Goal: Find specific page/section: Find specific page/section

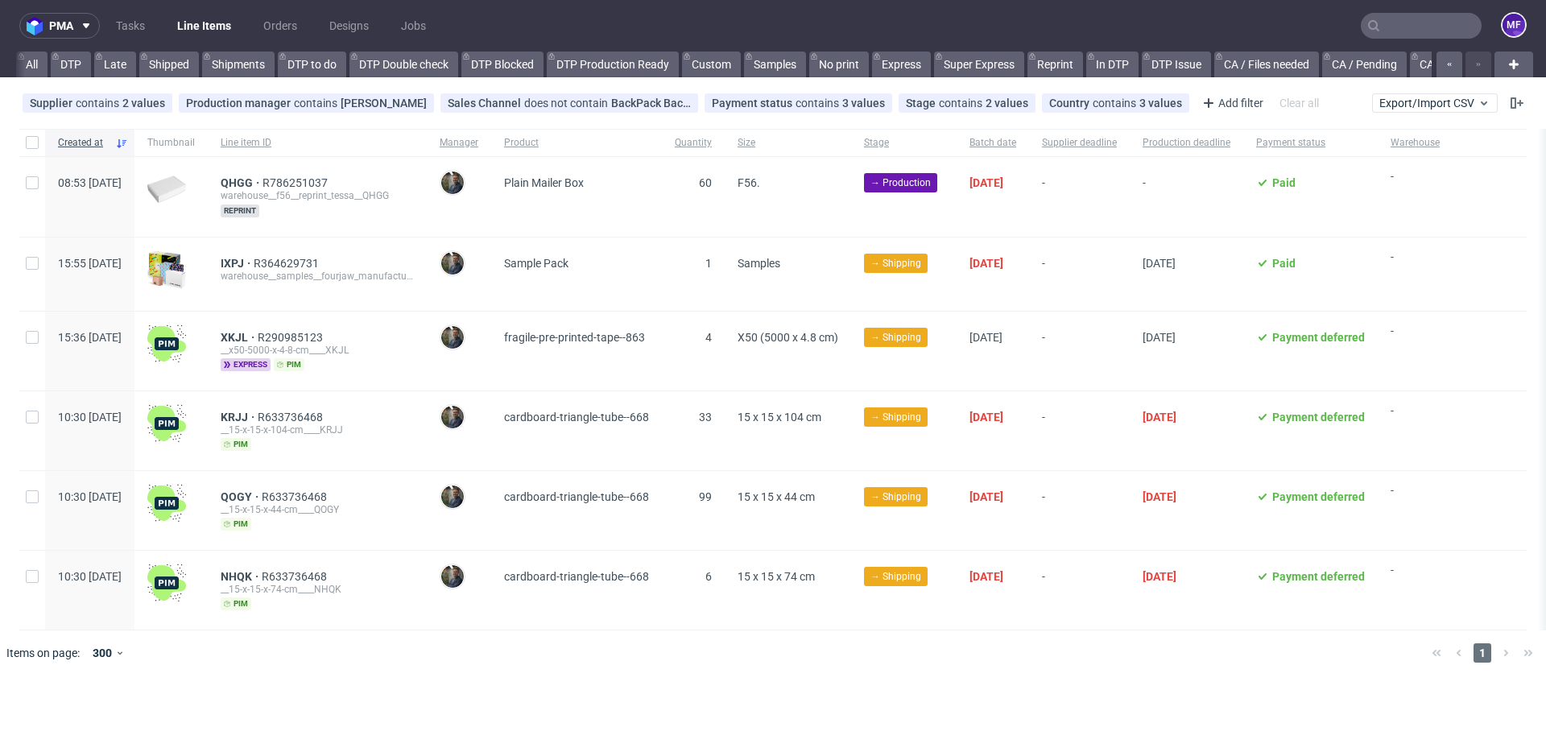
scroll to position [61, 0]
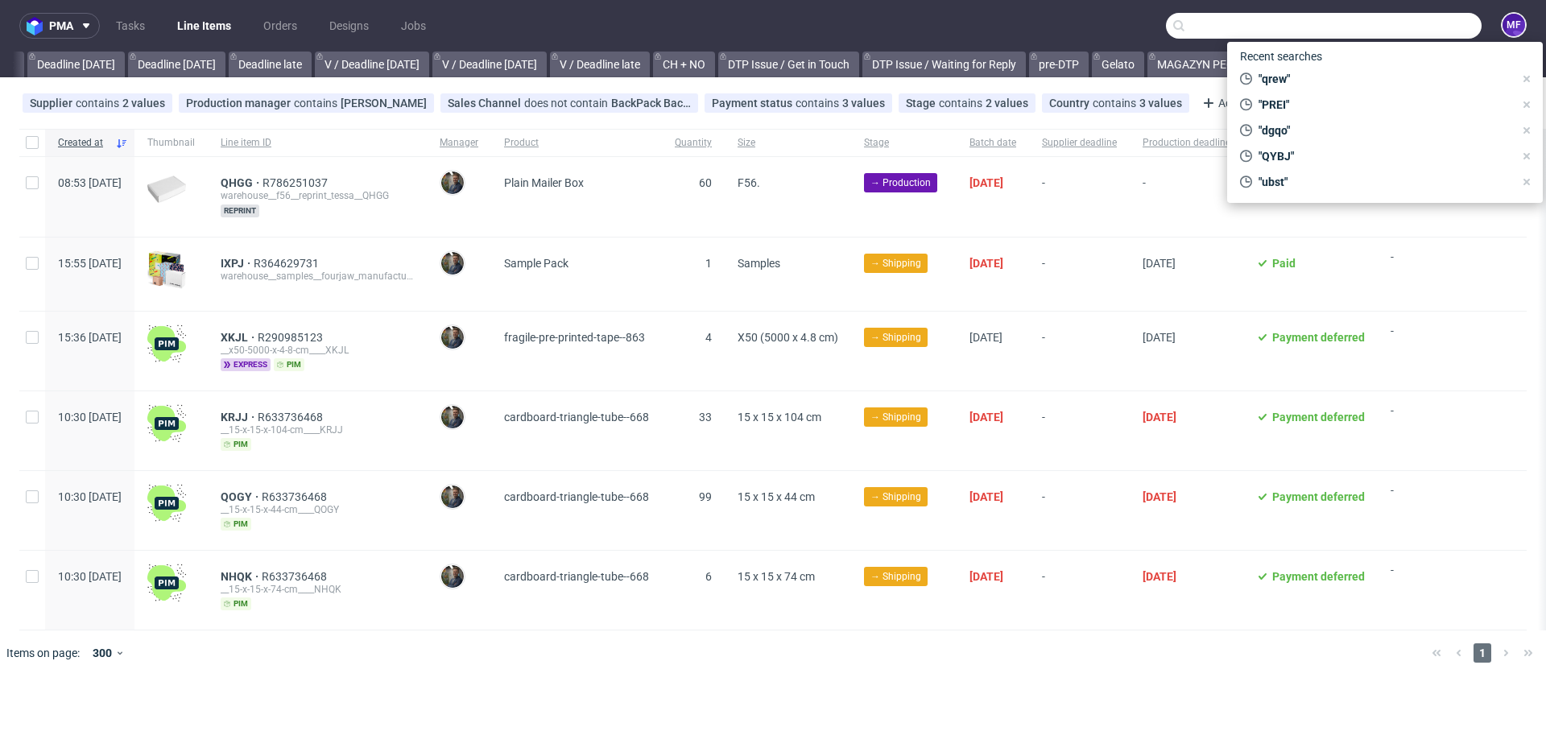
click at [1409, 23] on input "text" at bounding box center [1324, 26] width 316 height 26
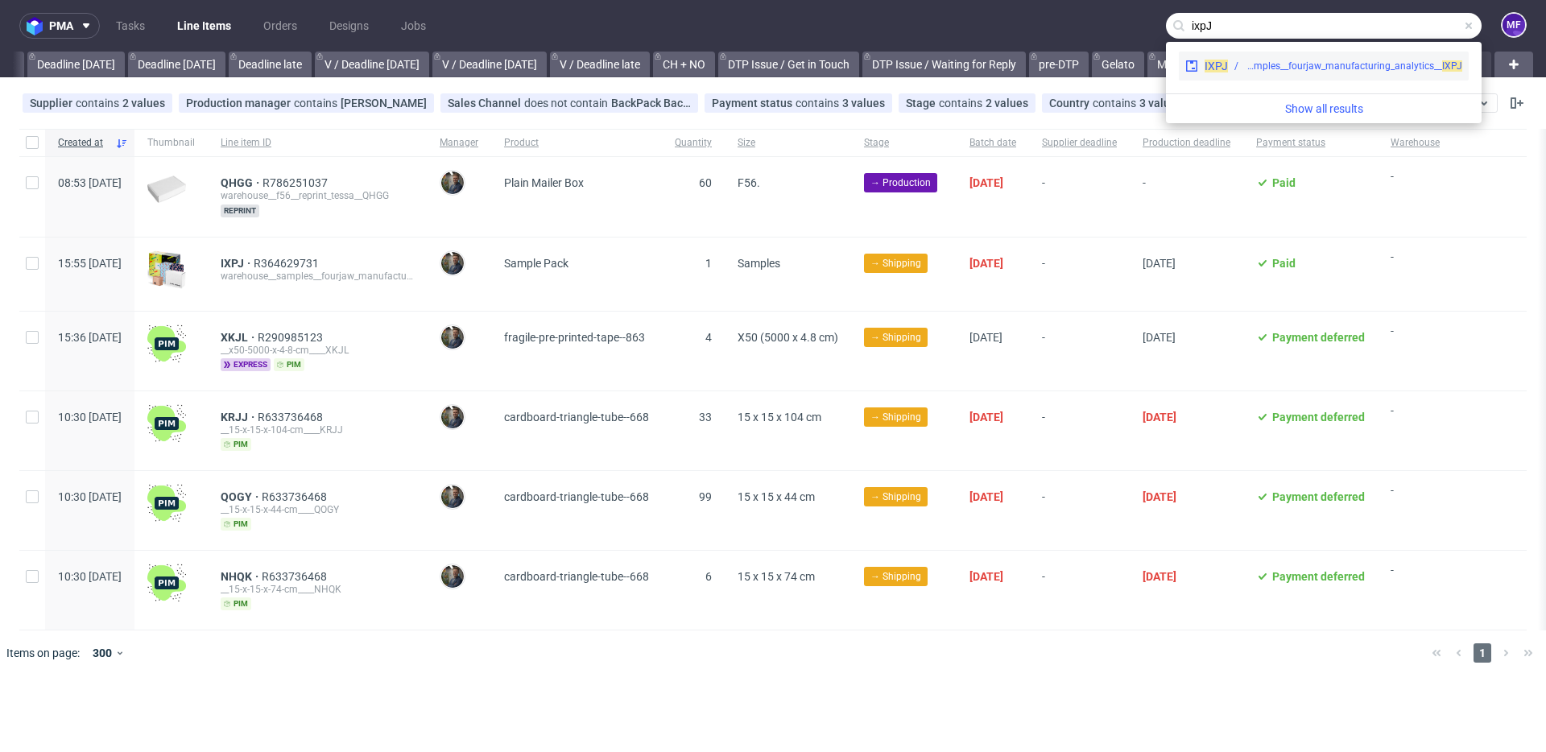
type input "ixpJ"
click at [1369, 68] on div "warehouse__samples__fourjaw_manufacturing_analytics__ IXPJ" at bounding box center [1352, 66] width 217 height 14
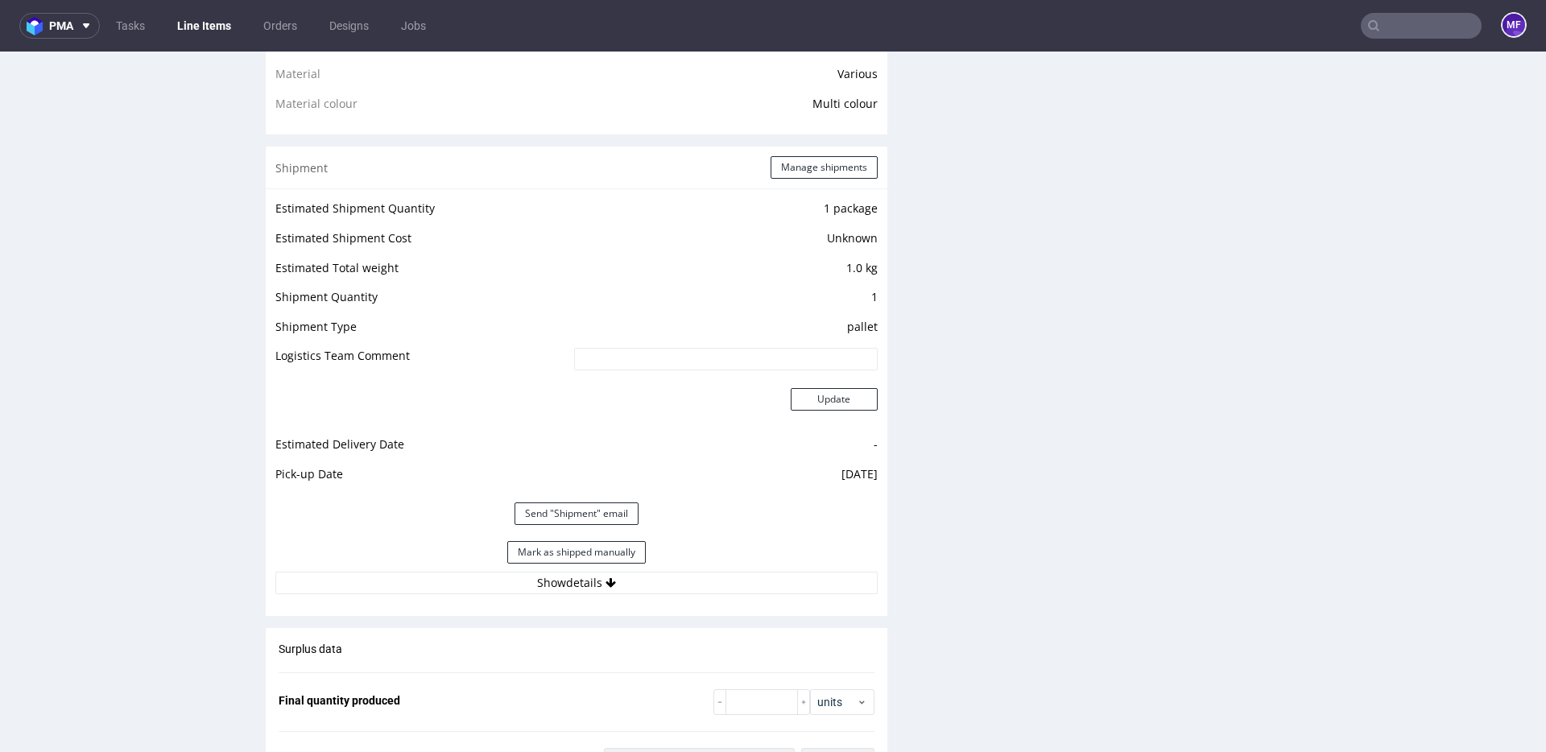
scroll to position [1291, 0]
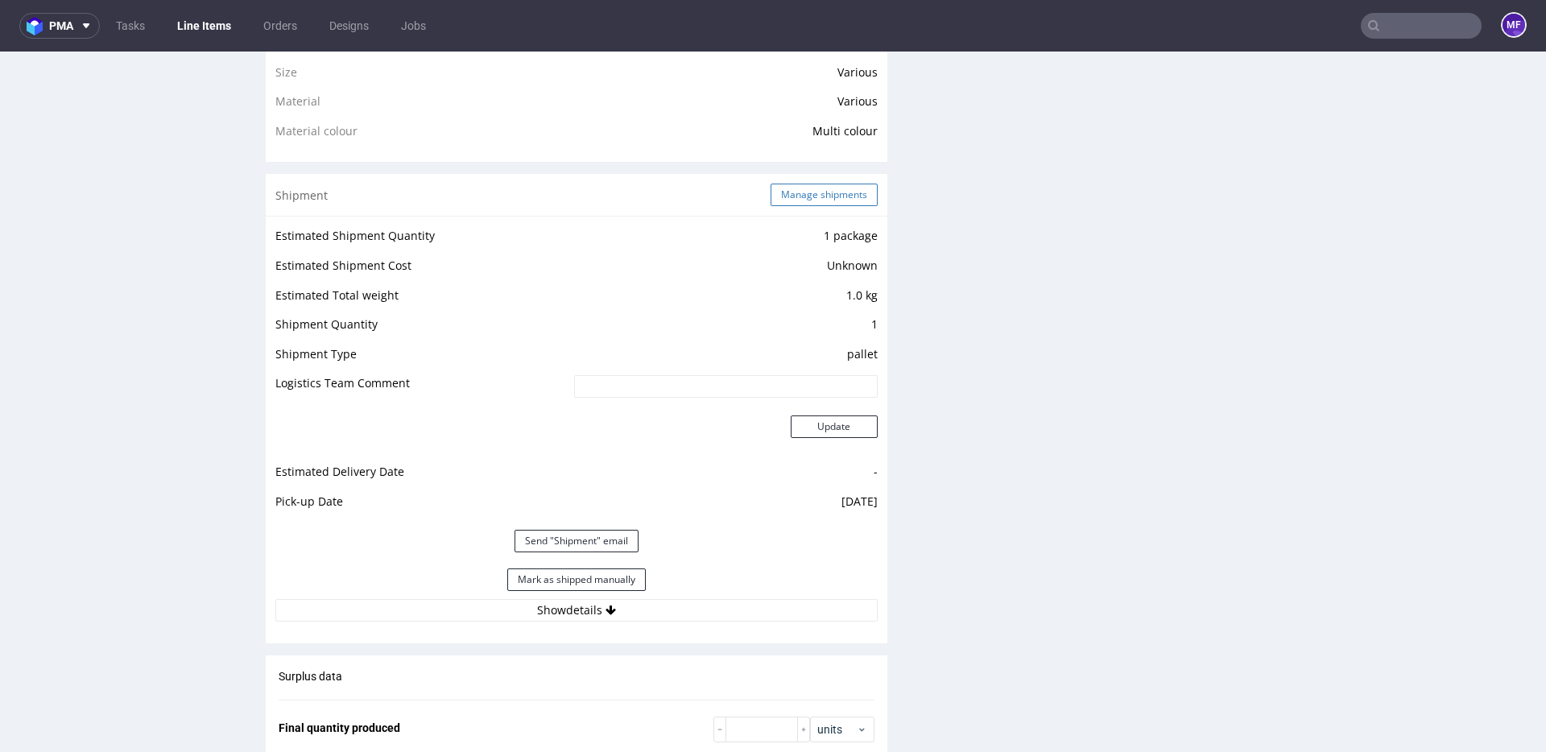
click at [800, 193] on button "Manage shipments" at bounding box center [823, 195] width 107 height 23
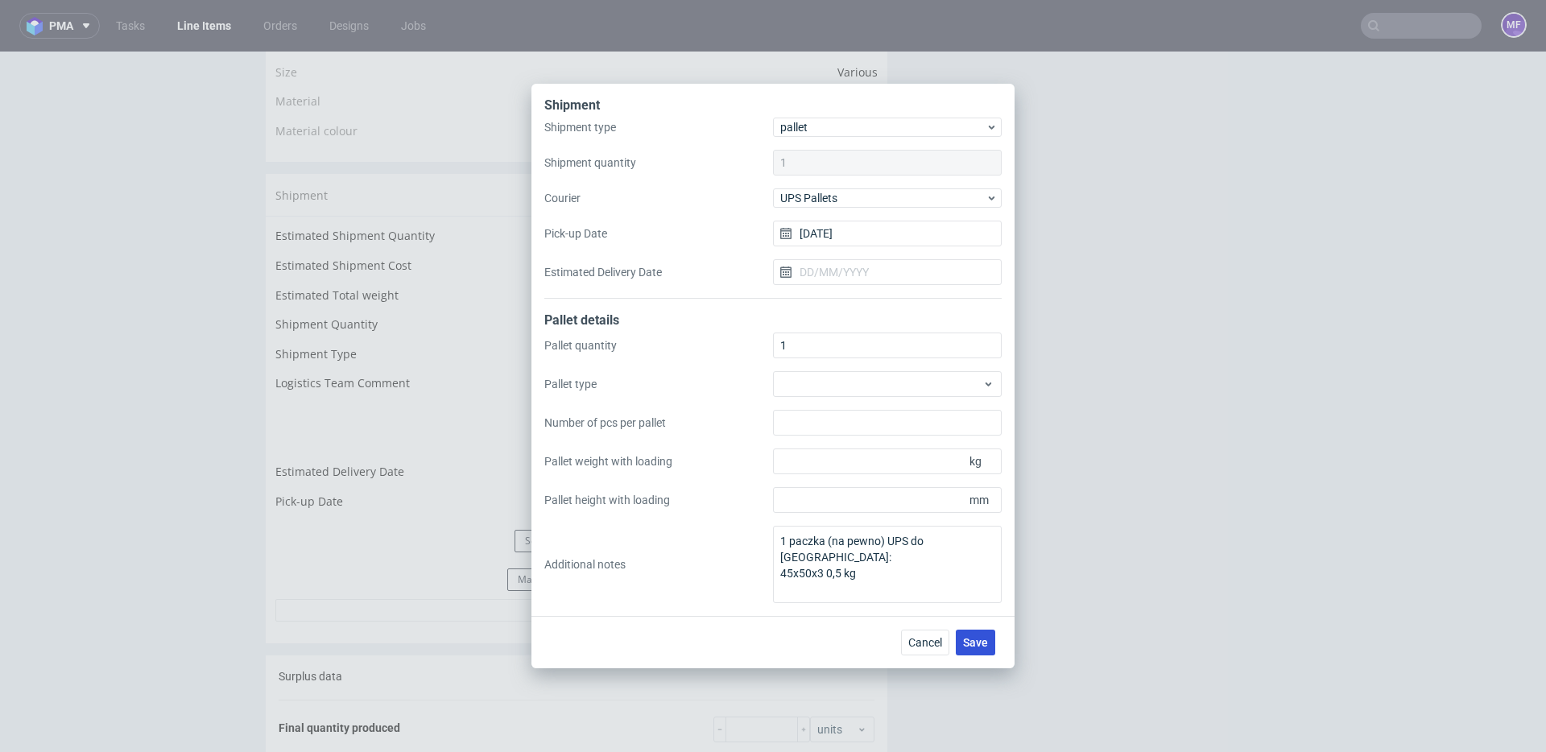
click at [964, 639] on span "Save" at bounding box center [975, 642] width 25 height 11
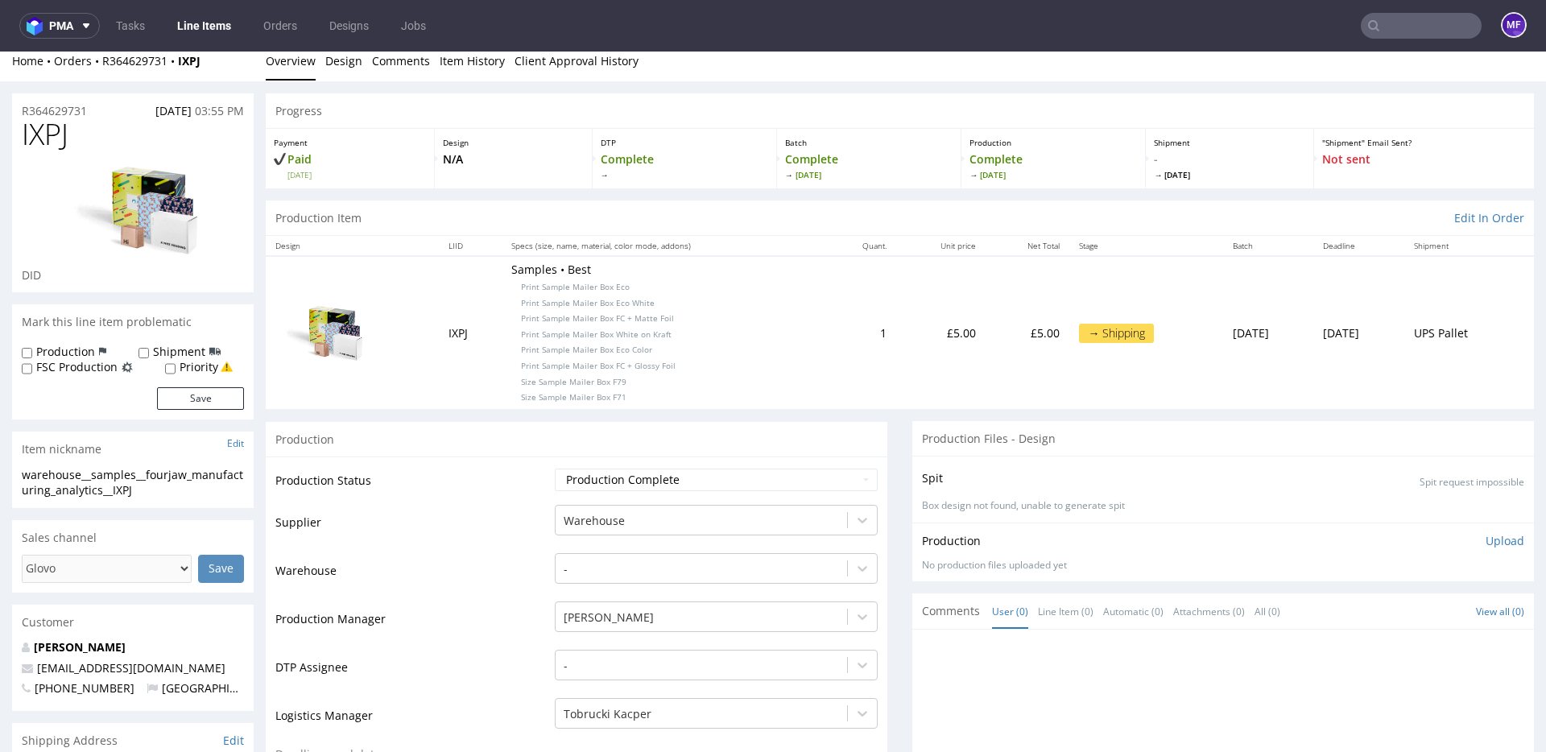
scroll to position [16, 0]
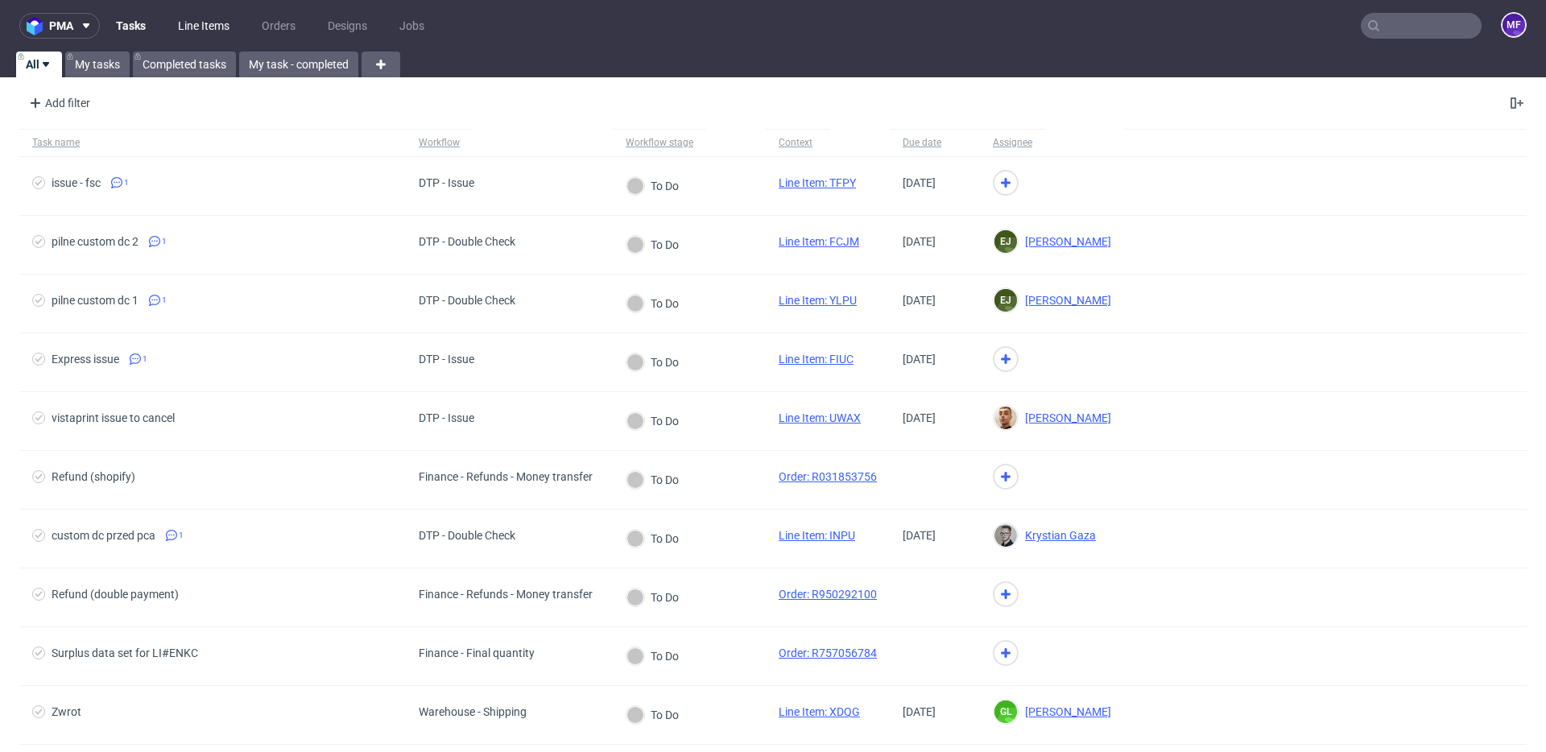
click at [197, 31] on link "Line Items" at bounding box center [203, 26] width 71 height 26
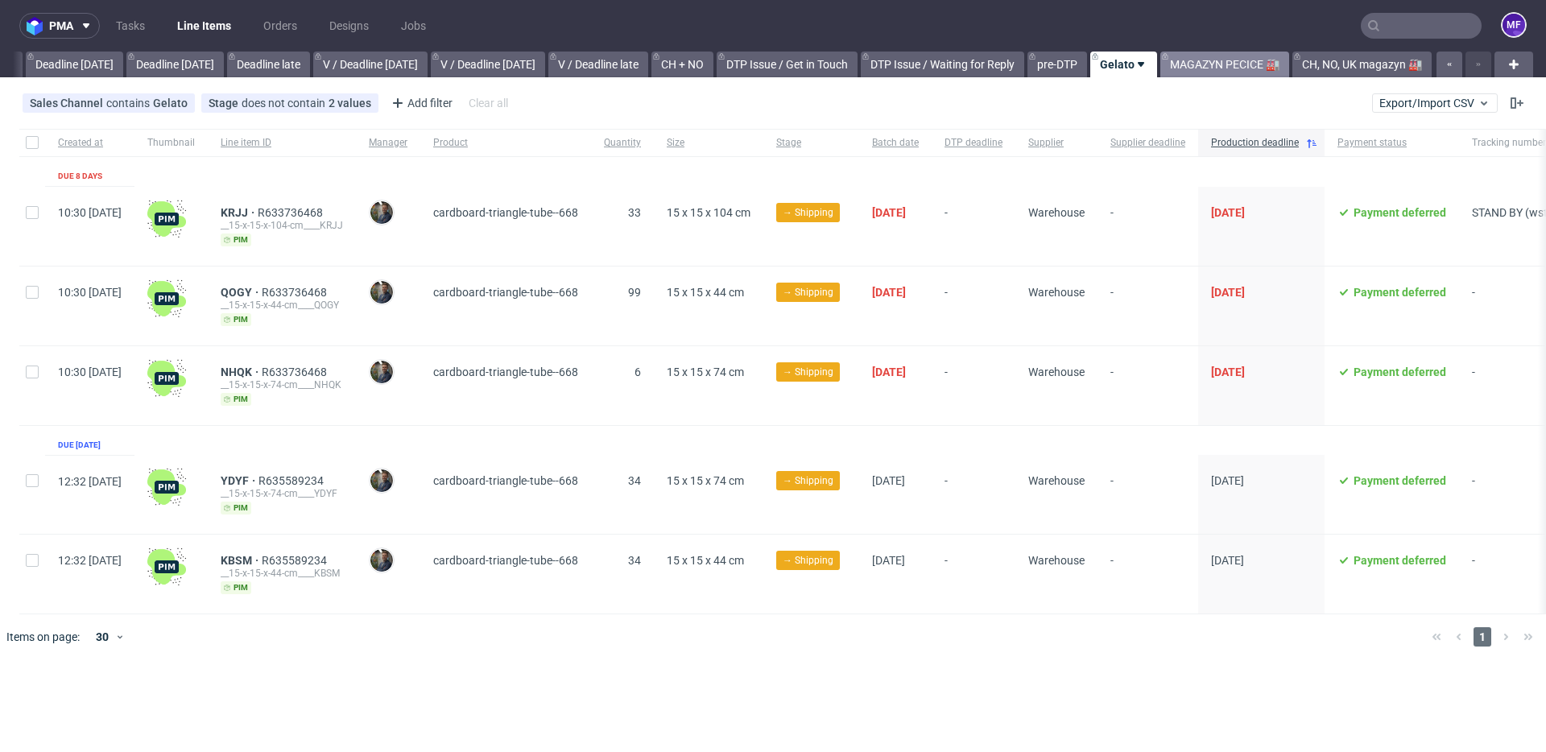
click at [1223, 66] on link "MAGAZYN PECICE 🏭" at bounding box center [1224, 65] width 129 height 26
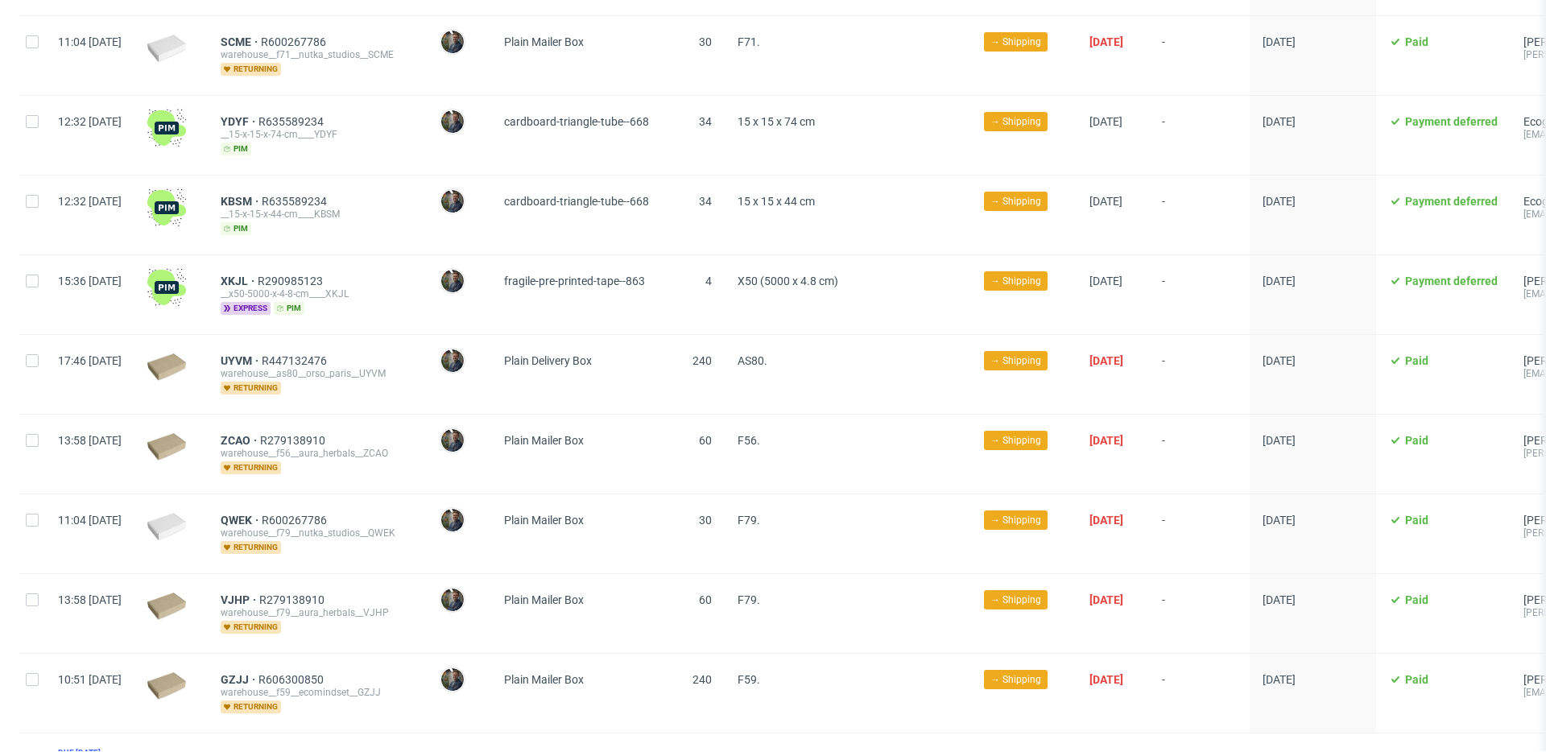
scroll to position [660, 0]
